Goal: Information Seeking & Learning: Check status

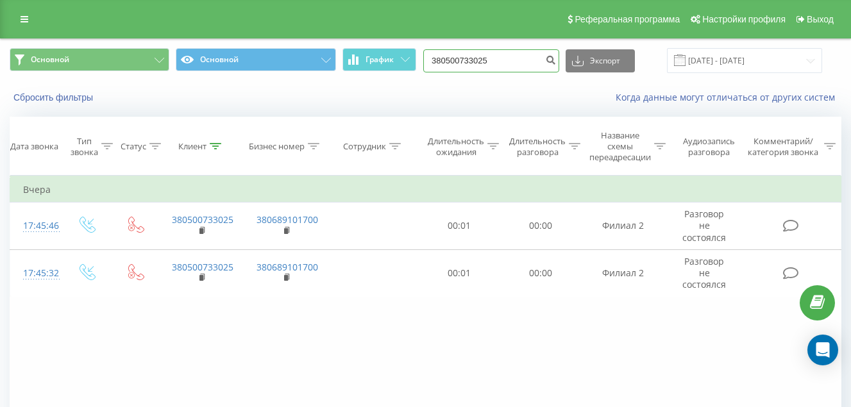
click at [528, 60] on input "380500733025" at bounding box center [491, 60] width 136 height 23
type input "3"
paste input "380998496805"
type input "380998496805"
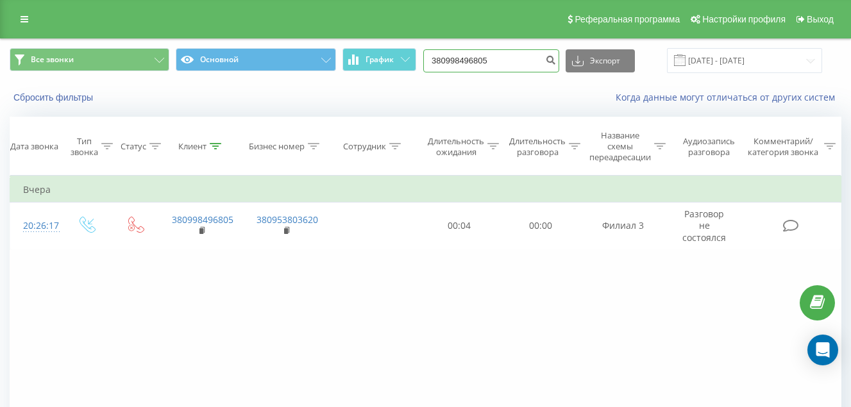
click at [507, 60] on input "380998496805" at bounding box center [491, 60] width 136 height 23
type input "3"
paste input "380979302256"
type input "380979302256"
